Goal: Task Accomplishment & Management: Manage account settings

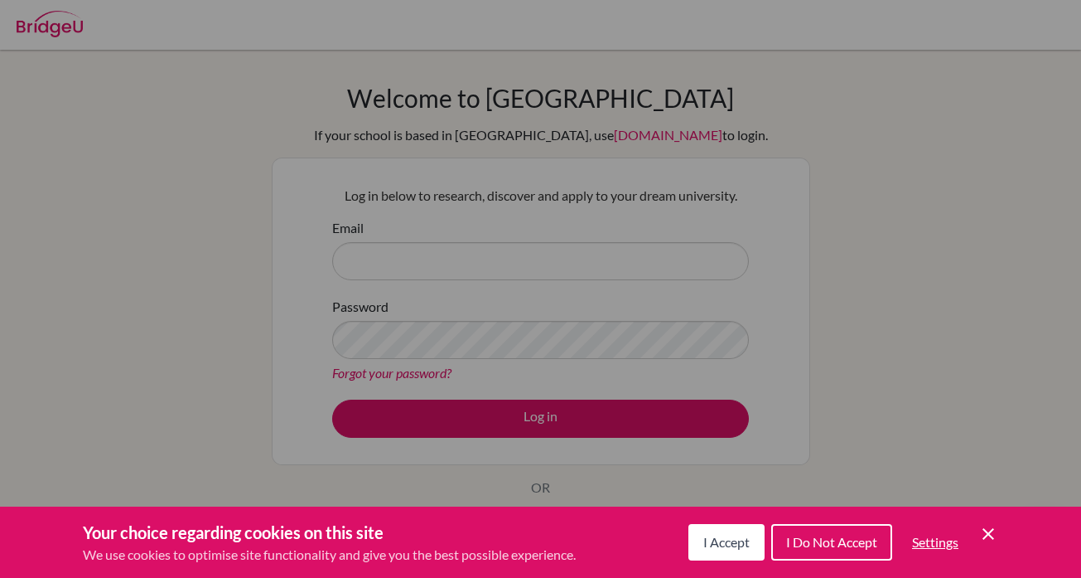
click at [729, 537] on span "I Accept" at bounding box center [726, 542] width 46 height 16
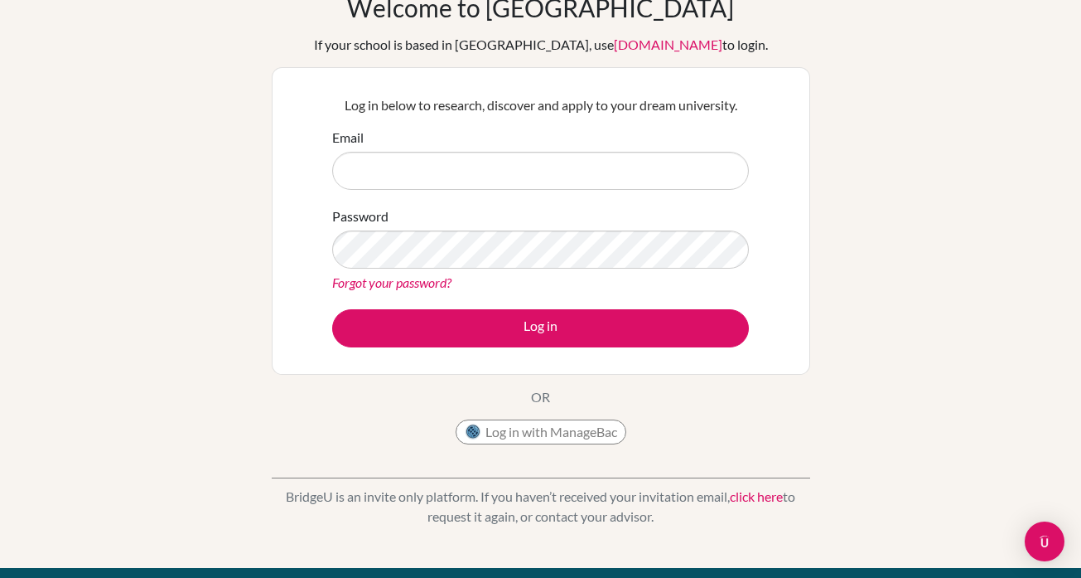
scroll to position [96, 0]
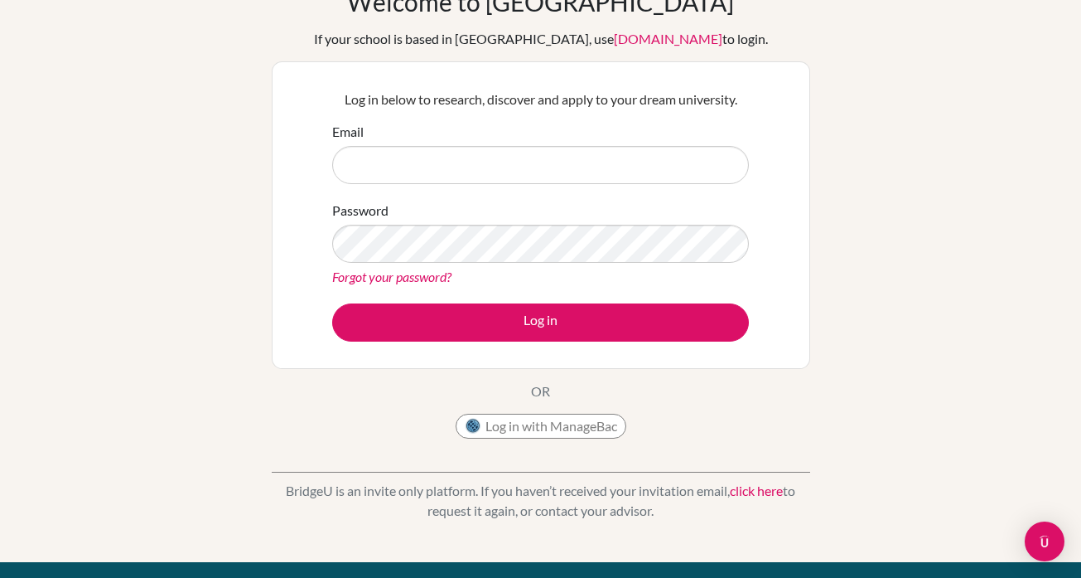
click at [554, 423] on button "Log in with ManageBac" at bounding box center [541, 425] width 171 height 25
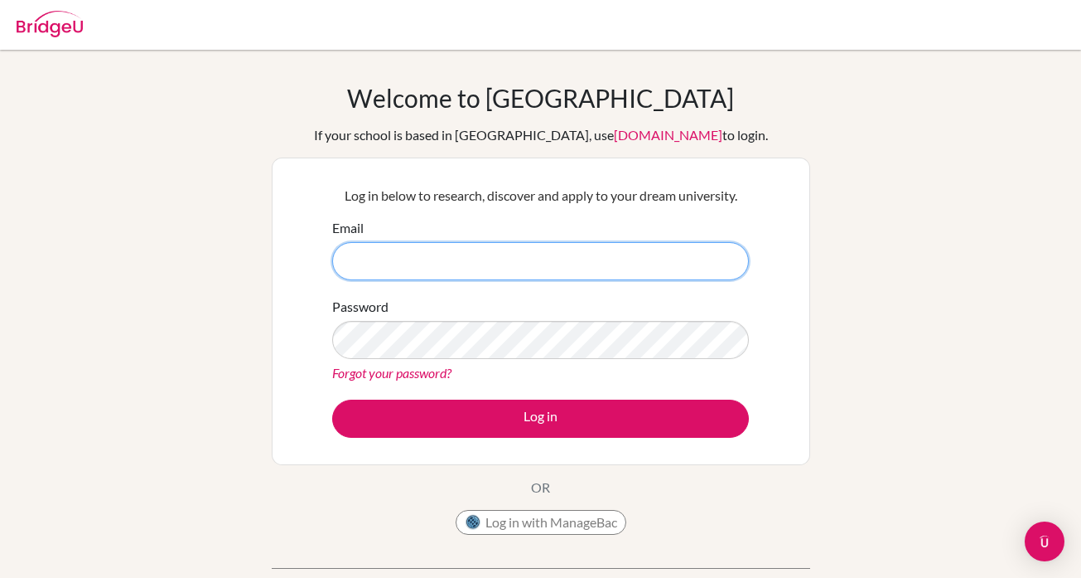
click at [428, 260] on input "Email" at bounding box center [540, 261] width 417 height 38
type input "carrieg@ise.edu.ee"
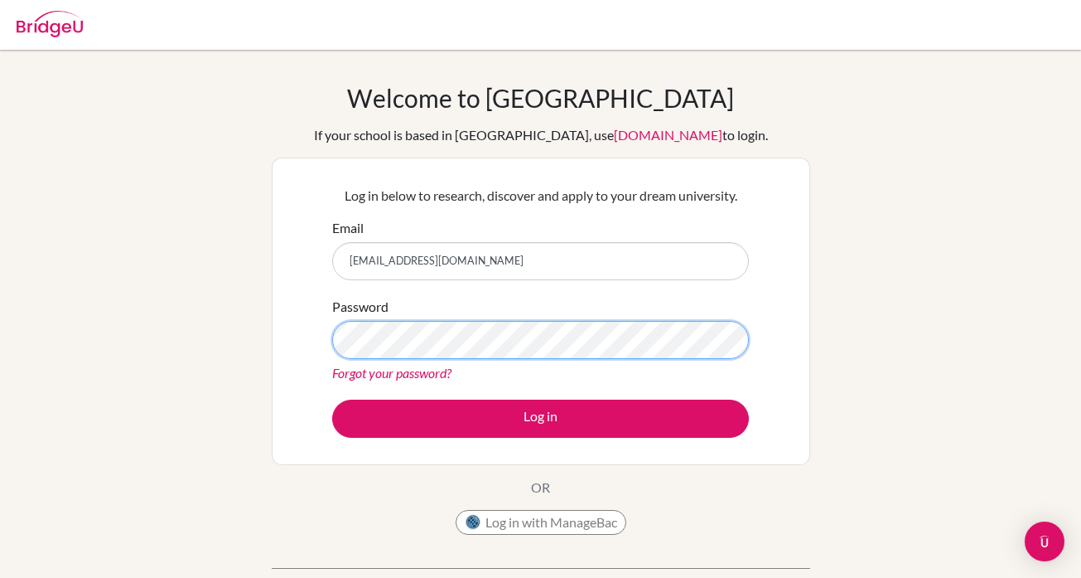
click at [540, 418] on button "Log in" at bounding box center [540, 418] width 417 height 38
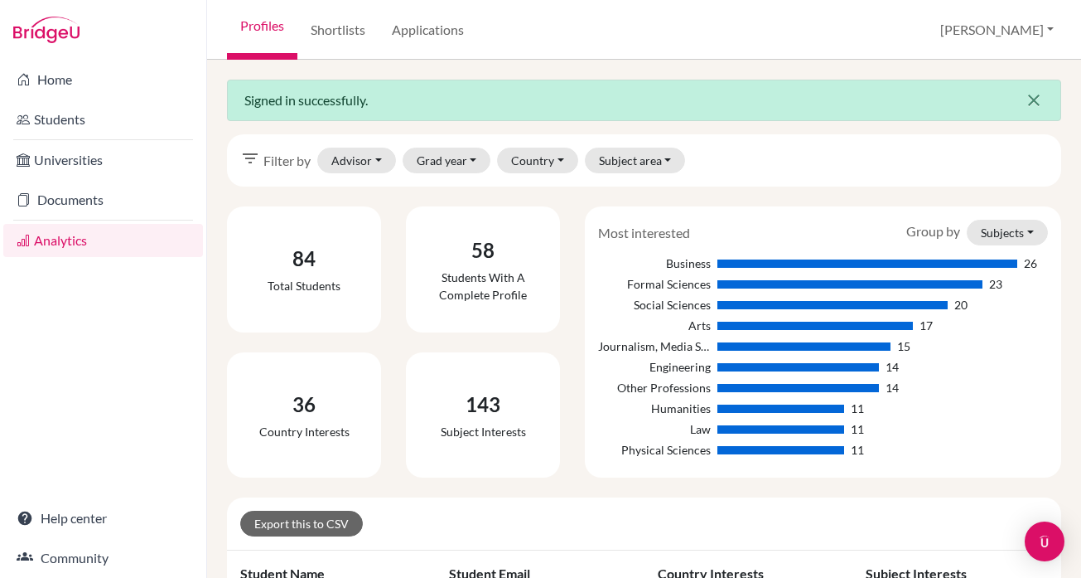
click at [1031, 98] on icon "close" at bounding box center [1034, 100] width 20 height 20
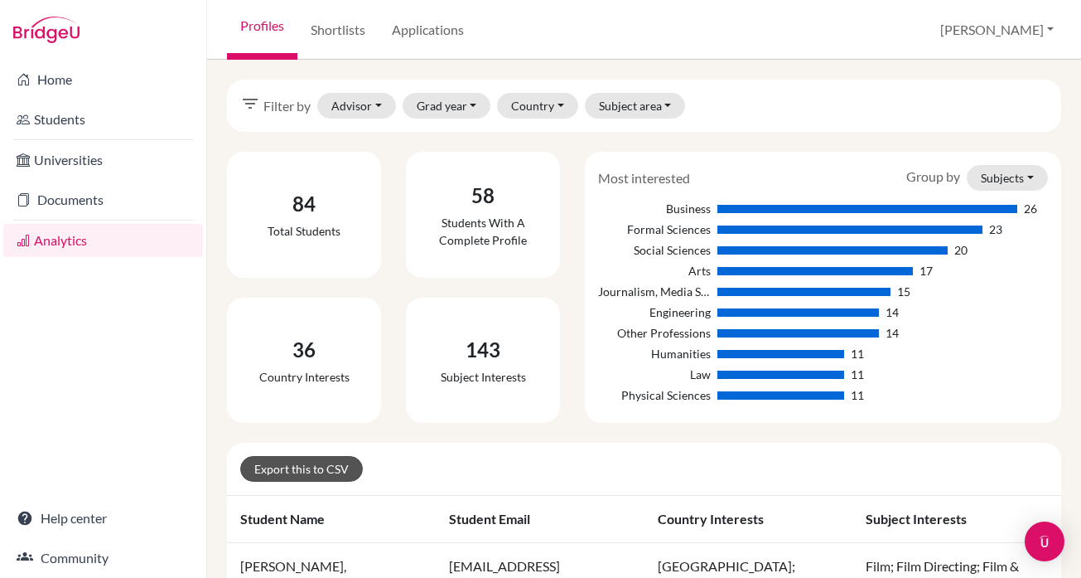
click at [327, 468] on link "Export this to CSV" at bounding box center [301, 469] width 123 height 26
click at [462, 104] on button "Grad year" at bounding box center [447, 106] width 89 height 26
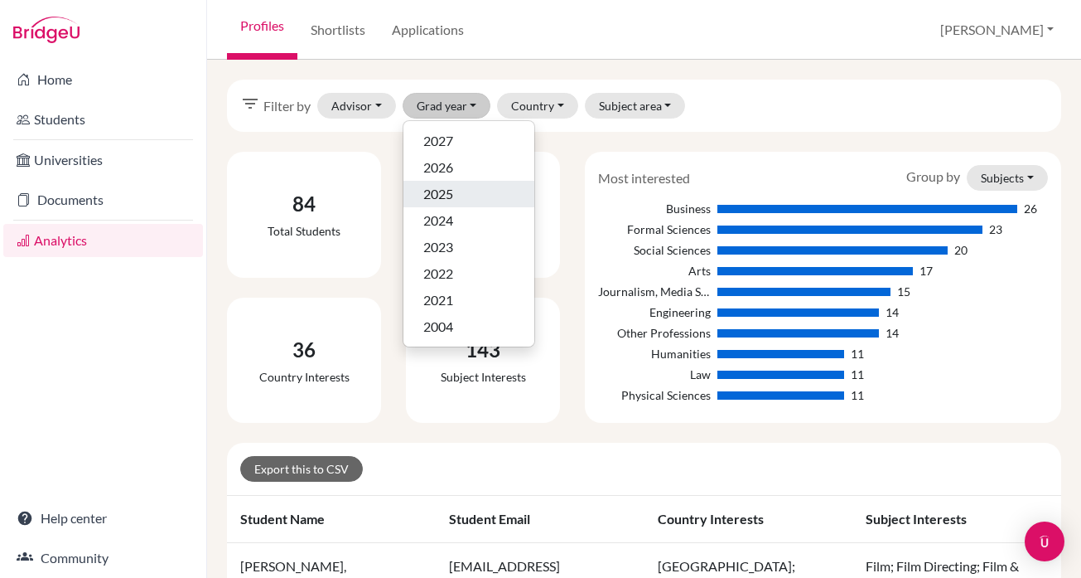
click at [462, 190] on div "2025" at bounding box center [468, 194] width 91 height 20
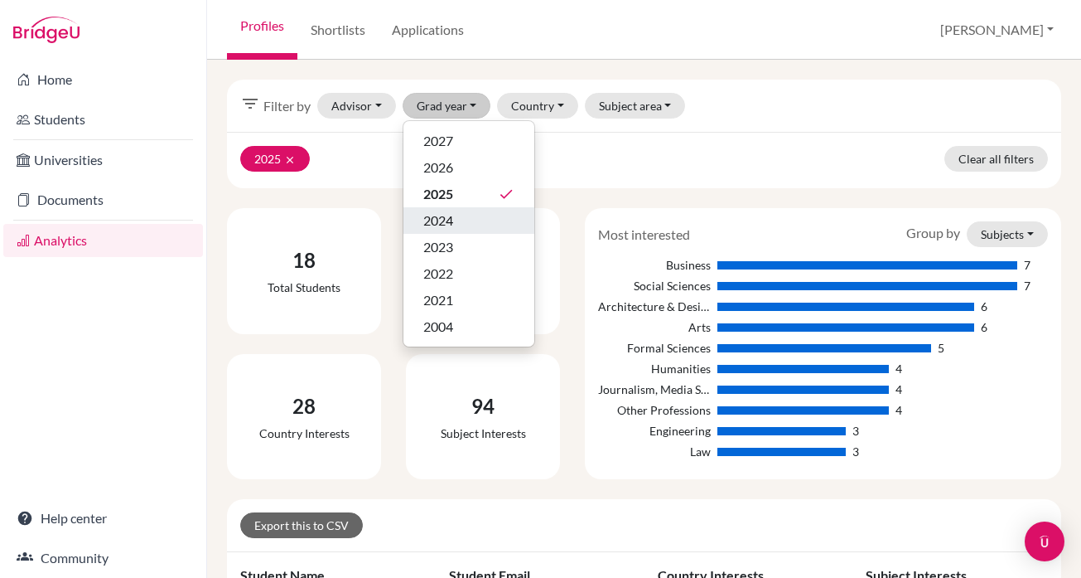
click at [473, 215] on div "2024" at bounding box center [468, 220] width 91 height 20
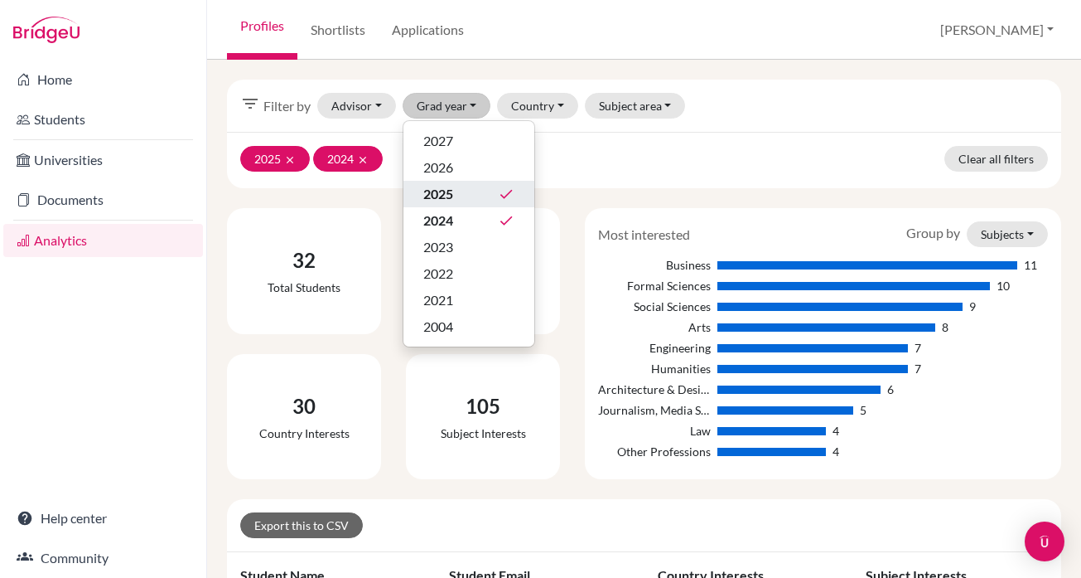
click at [510, 192] on icon "done" at bounding box center [506, 194] width 17 height 17
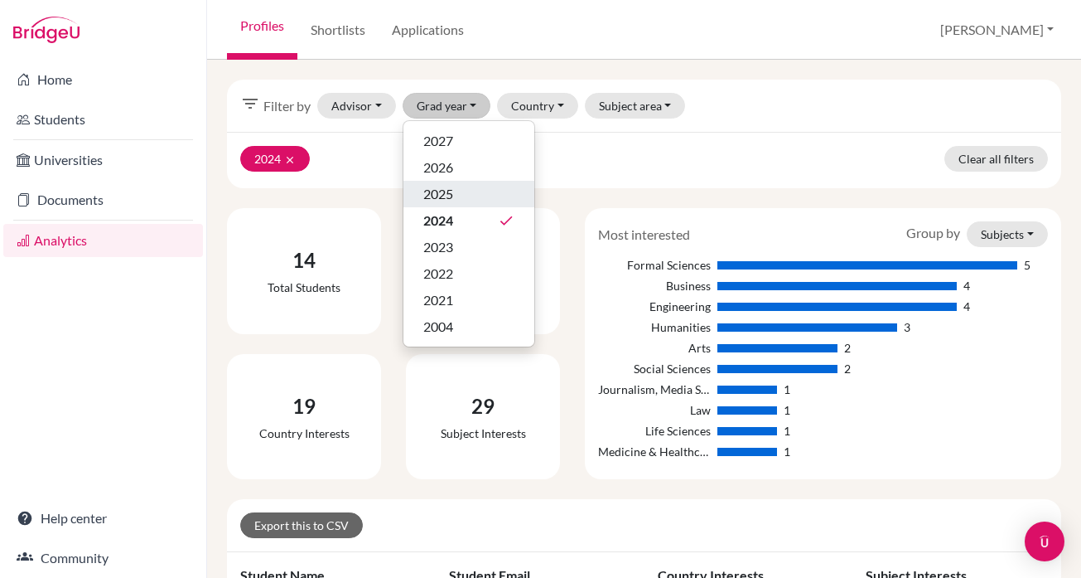
click at [458, 192] on div "2025" at bounding box center [468, 194] width 91 height 20
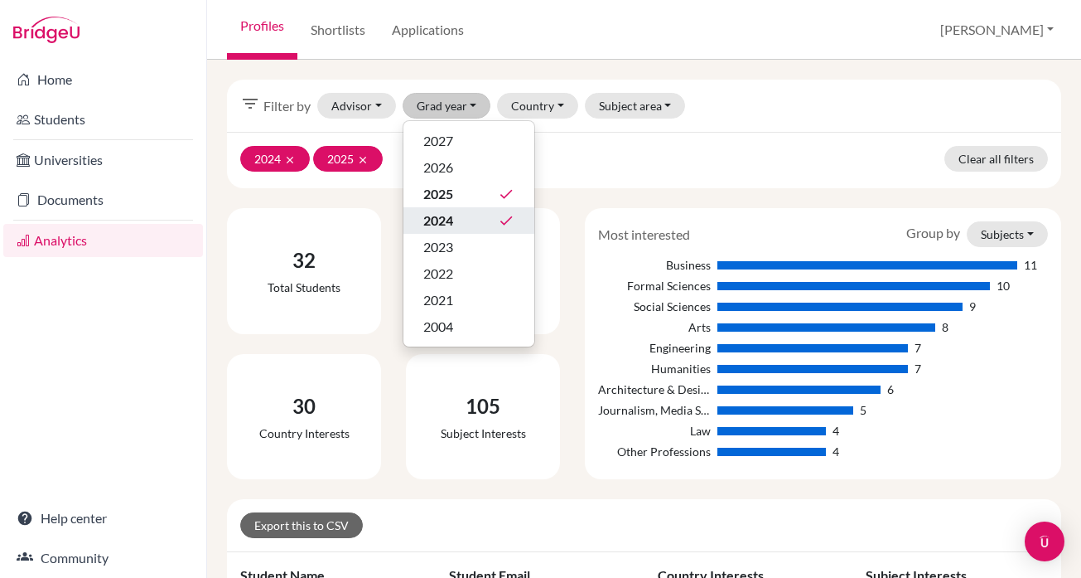
click at [505, 226] on icon "done" at bounding box center [506, 220] width 17 height 17
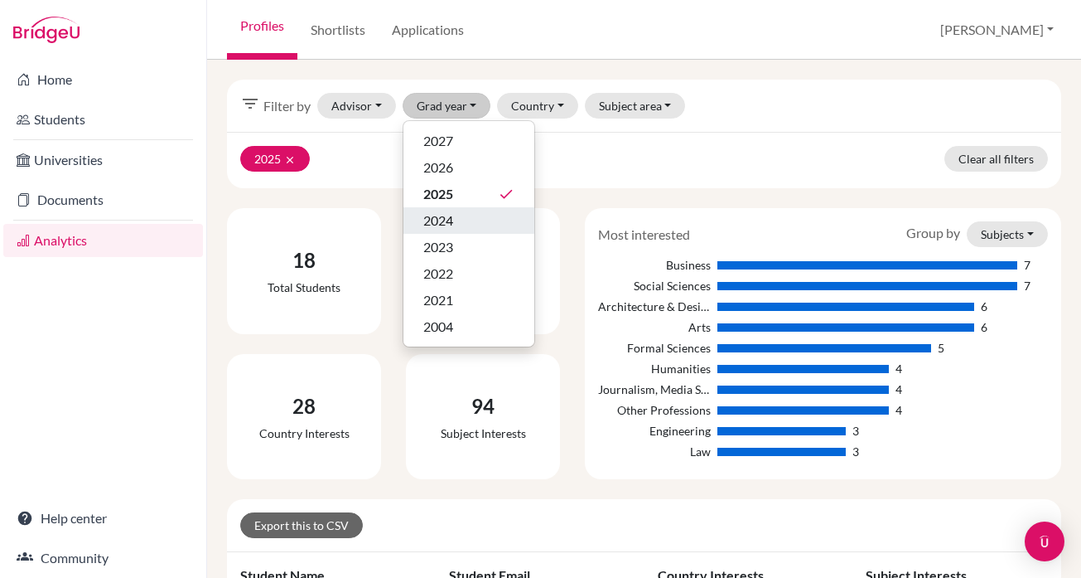
click at [459, 219] on div "2024" at bounding box center [468, 220] width 91 height 20
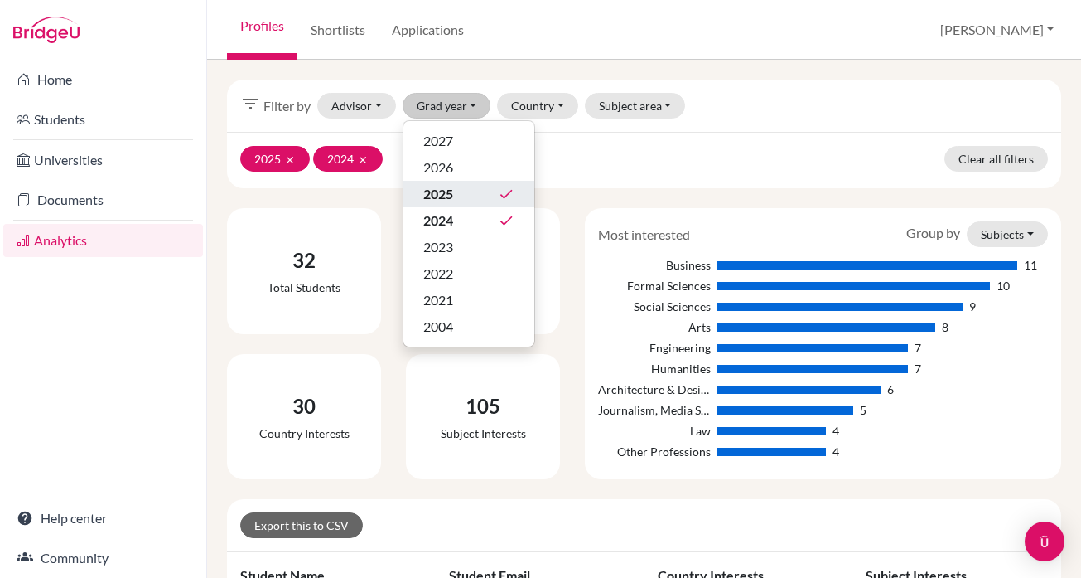
click at [514, 194] on icon "done" at bounding box center [506, 194] width 17 height 17
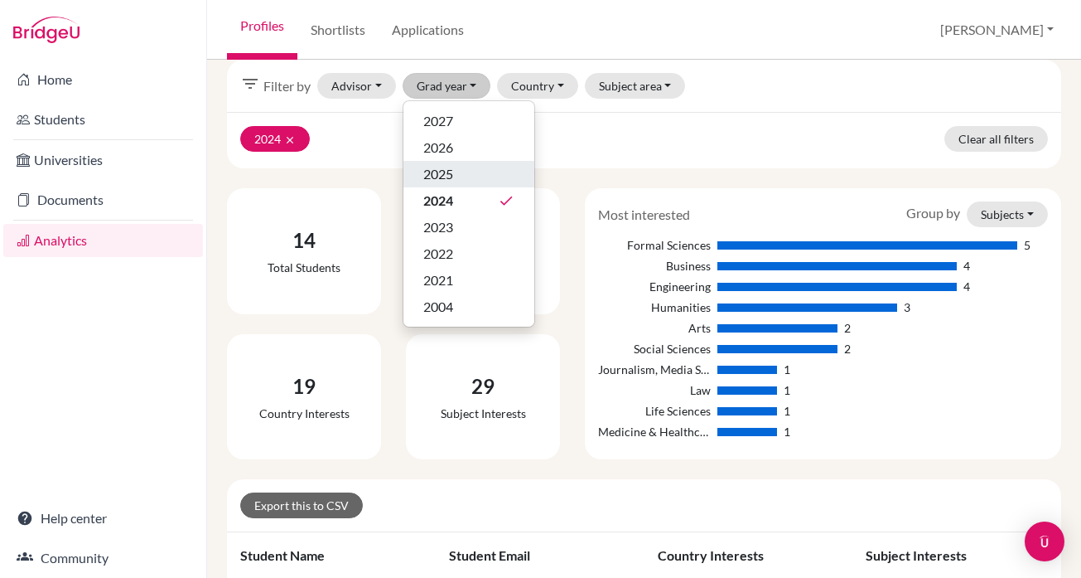
scroll to position [29, 0]
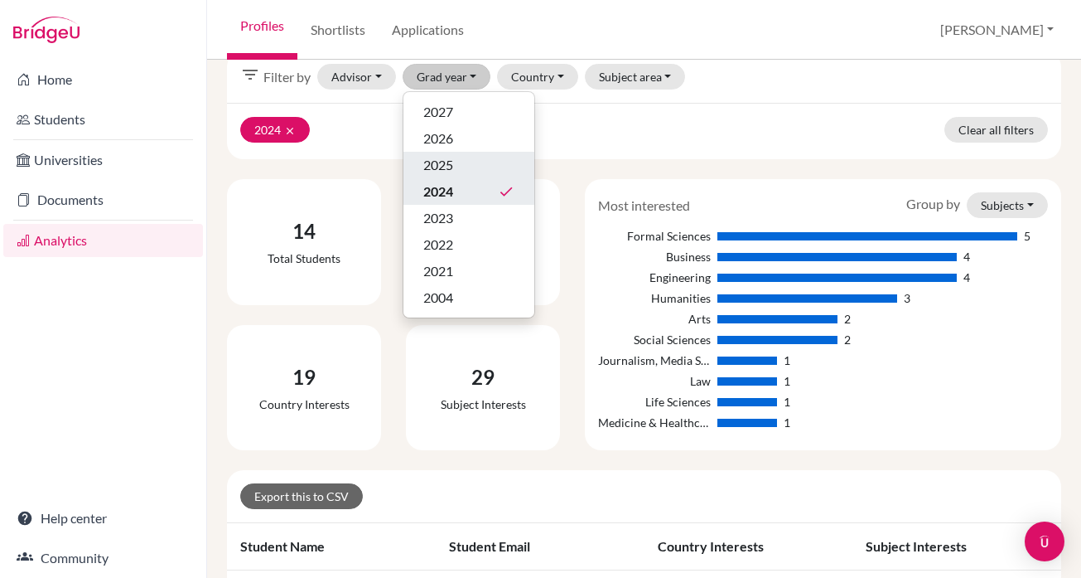
click at [507, 190] on icon "done" at bounding box center [506, 191] width 17 height 17
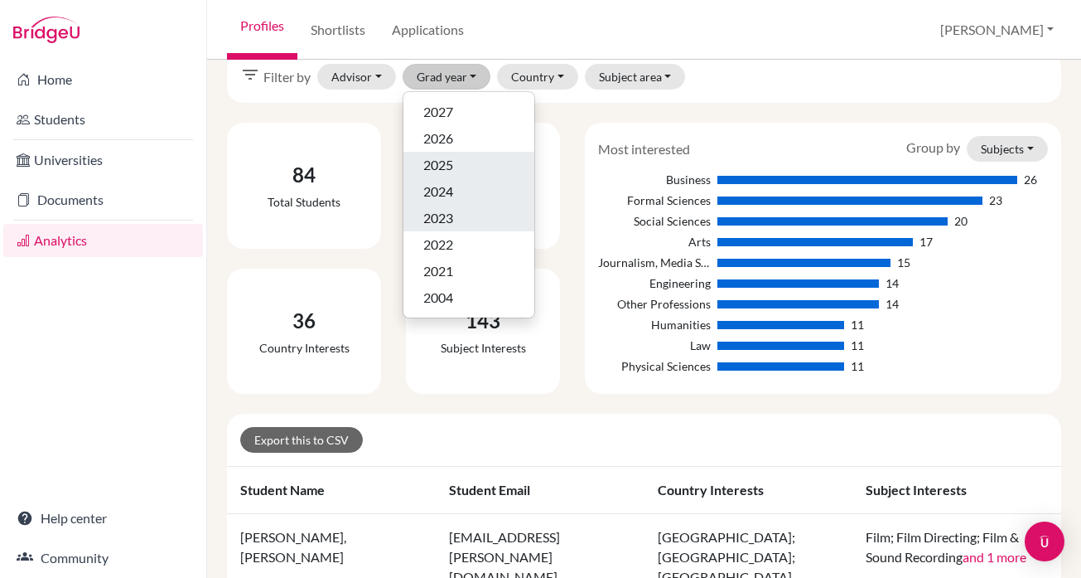
click at [489, 220] on div "2023" at bounding box center [468, 218] width 91 height 20
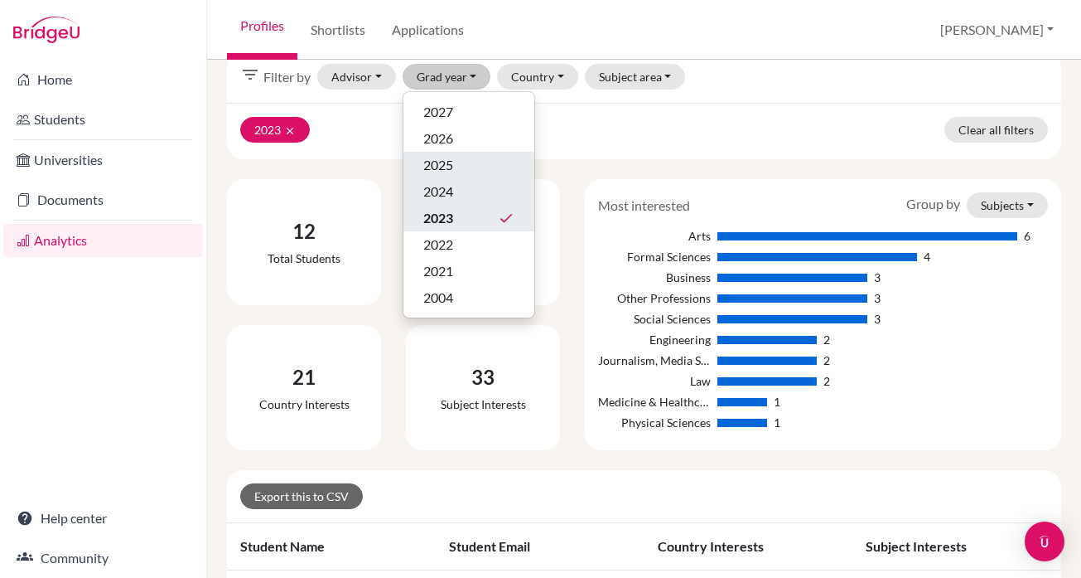
click at [505, 220] on icon "done" at bounding box center [506, 218] width 17 height 17
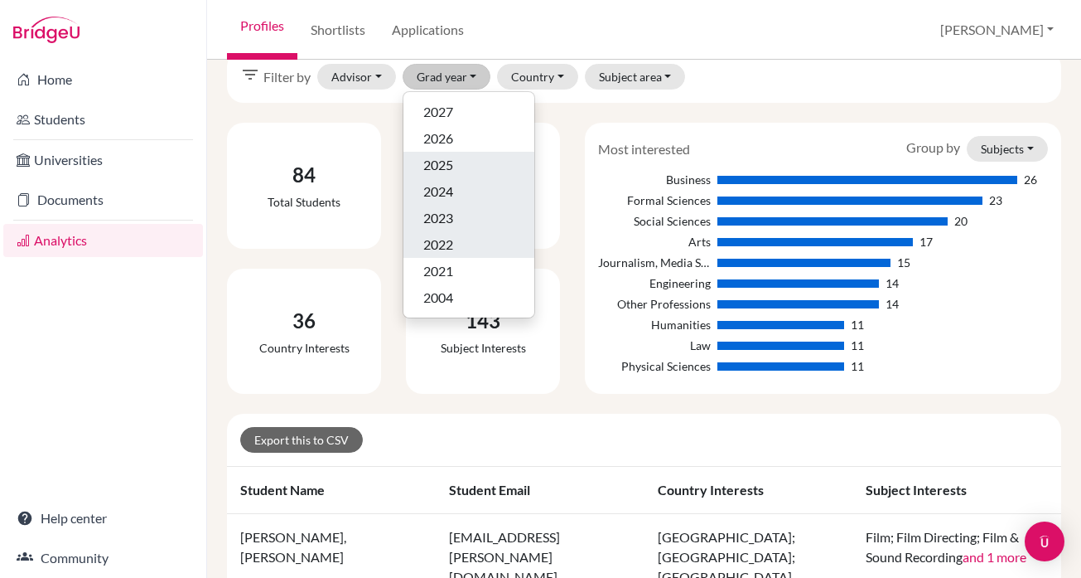
click at [464, 246] on div "2022" at bounding box center [468, 244] width 91 height 20
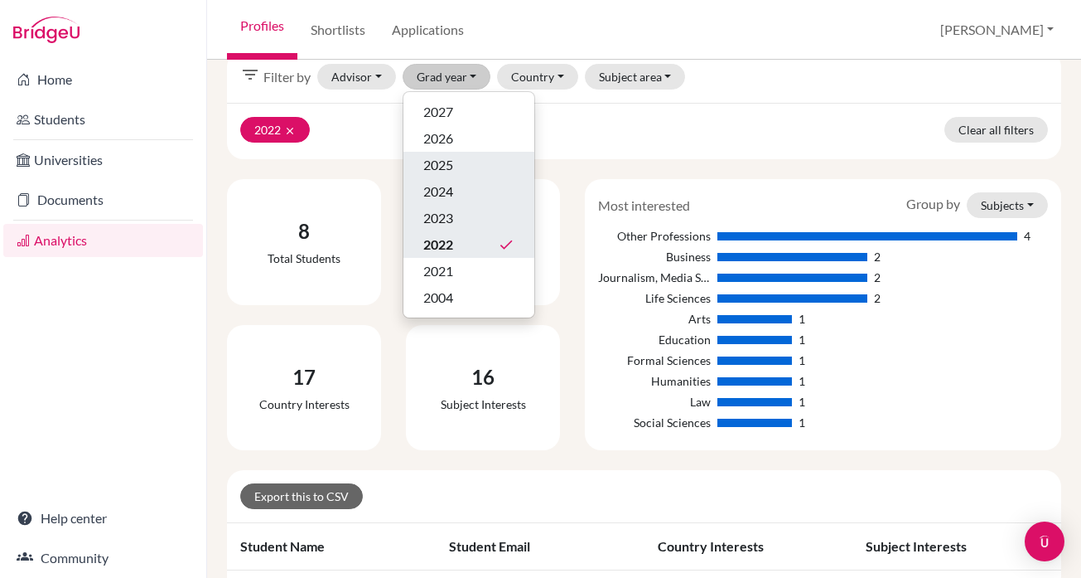
click at [505, 243] on icon "done" at bounding box center [506, 244] width 17 height 17
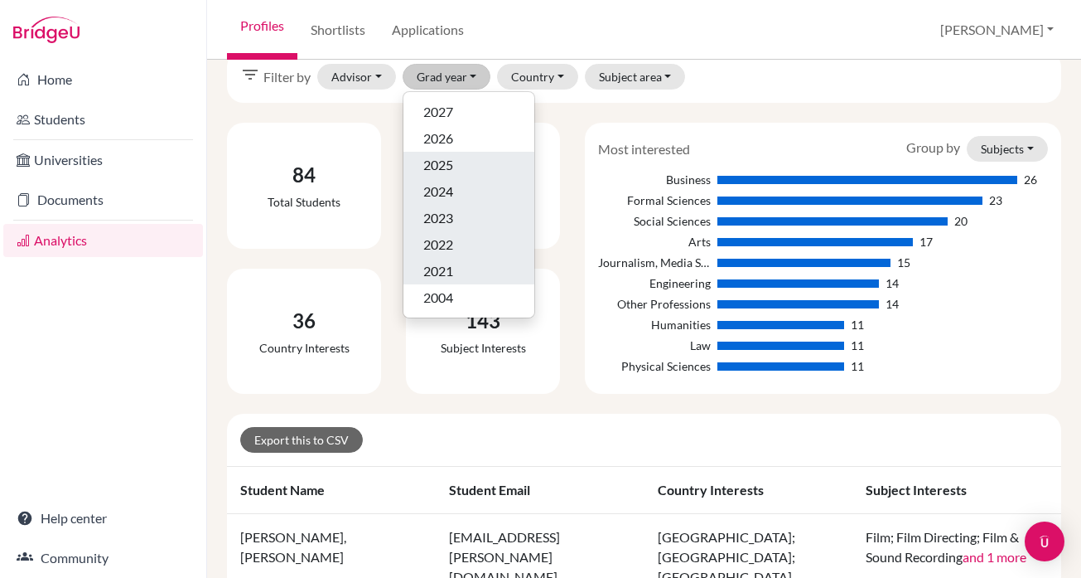
click at [500, 264] on div "2021" at bounding box center [468, 271] width 91 height 20
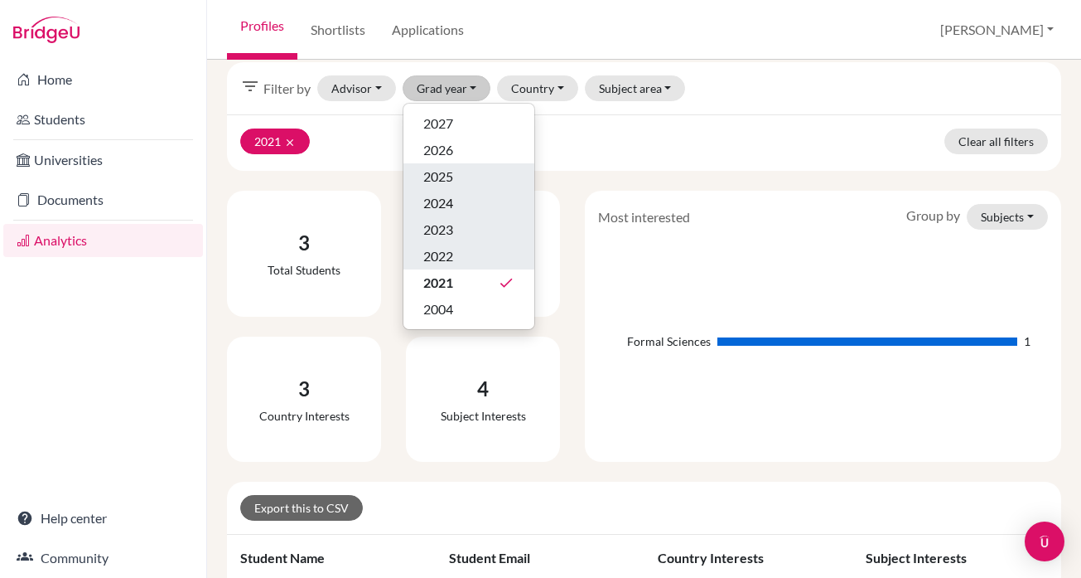
scroll to position [12, 0]
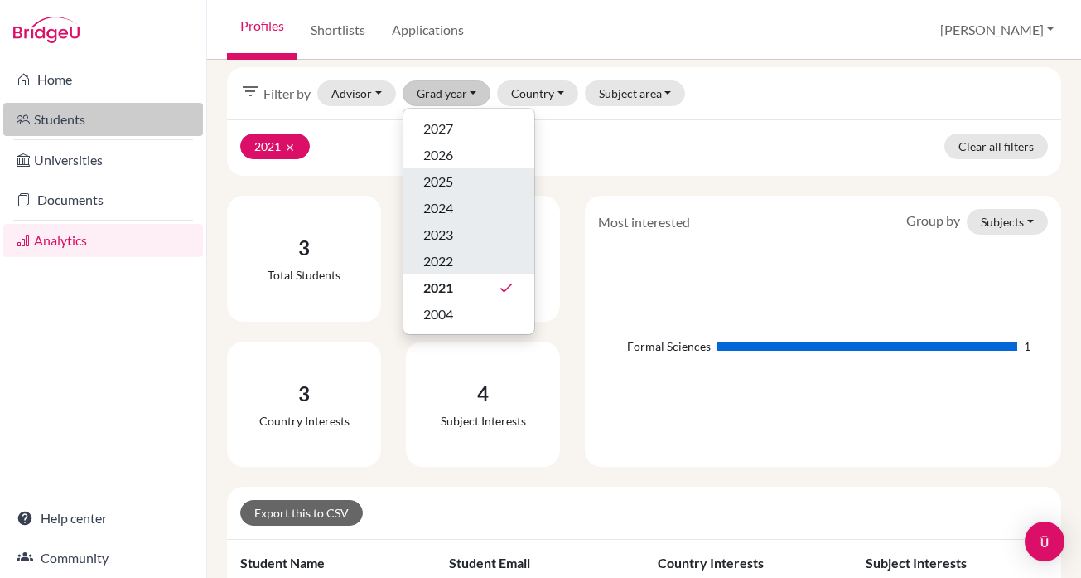
click at [75, 115] on link "Students" at bounding box center [103, 119] width 200 height 33
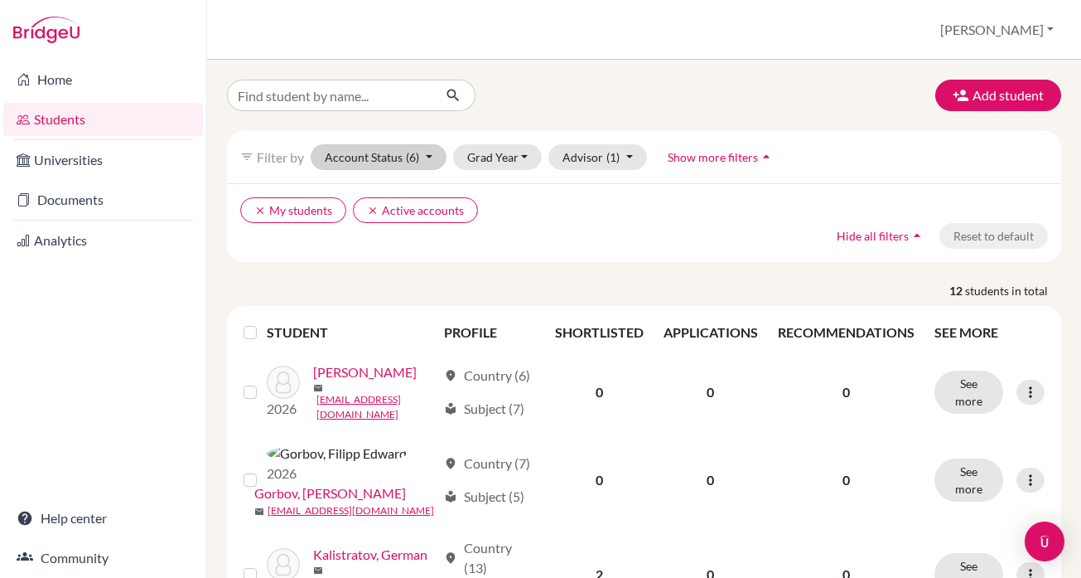
click at [426, 157] on button "Account Status (6)" at bounding box center [379, 157] width 136 height 26
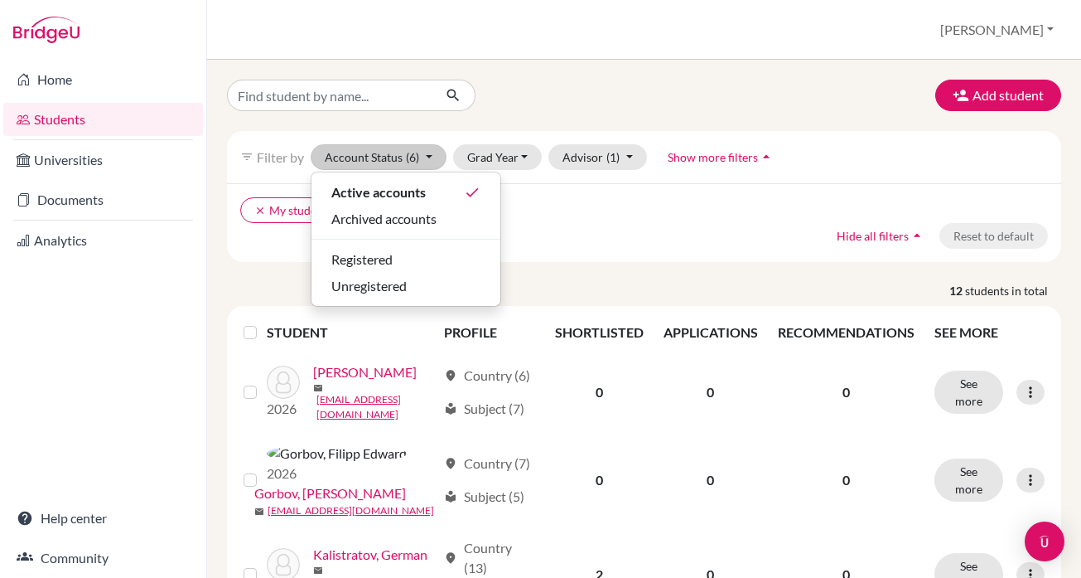
click at [621, 65] on div "Add student filter_list Filter by Account Status (6) Active accounts done Archi…" at bounding box center [644, 319] width 874 height 518
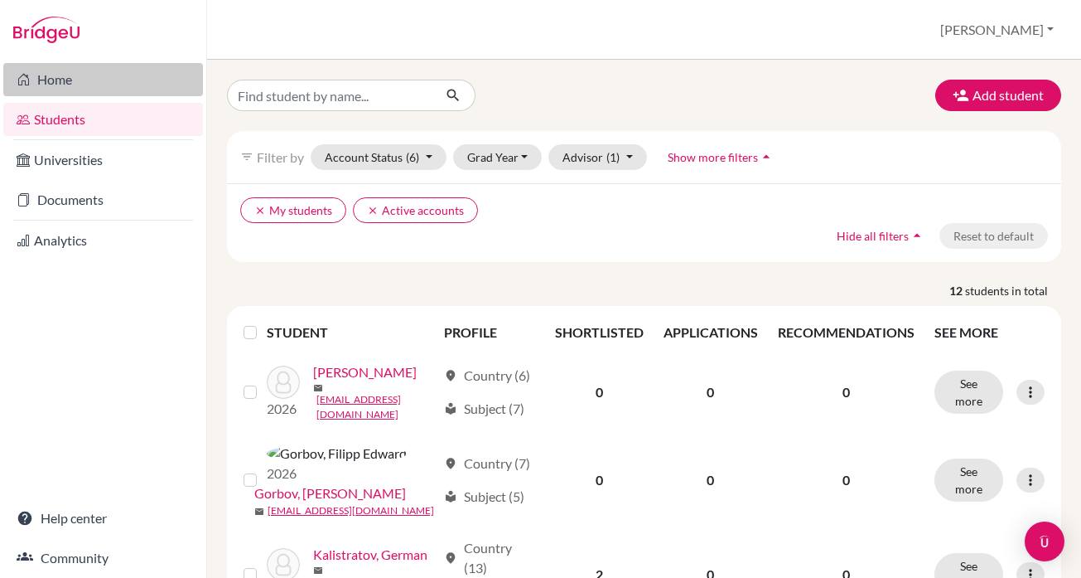
click at [72, 83] on link "Home" at bounding box center [103, 79] width 200 height 33
